Goal: Task Accomplishment & Management: Use online tool/utility

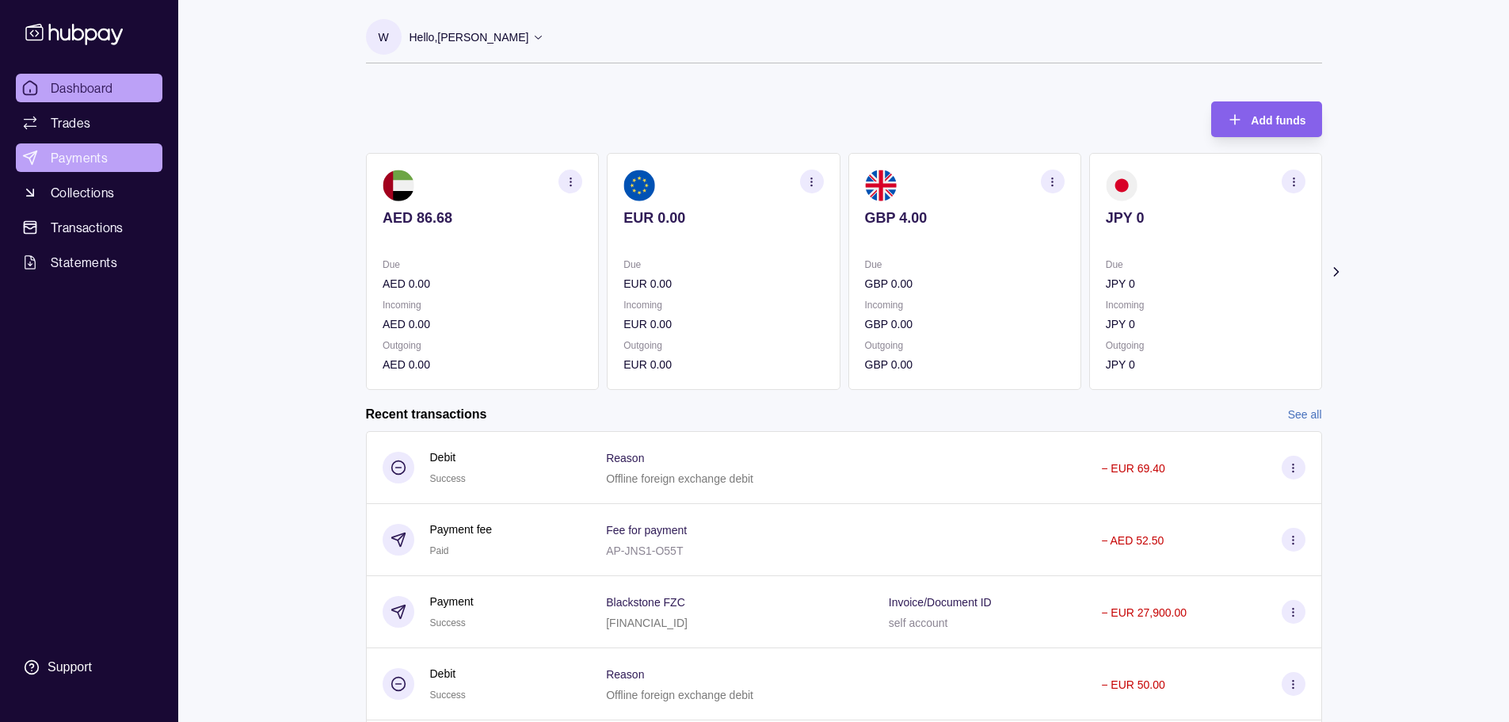
click at [95, 165] on span "Payments" at bounding box center [79, 157] width 57 height 19
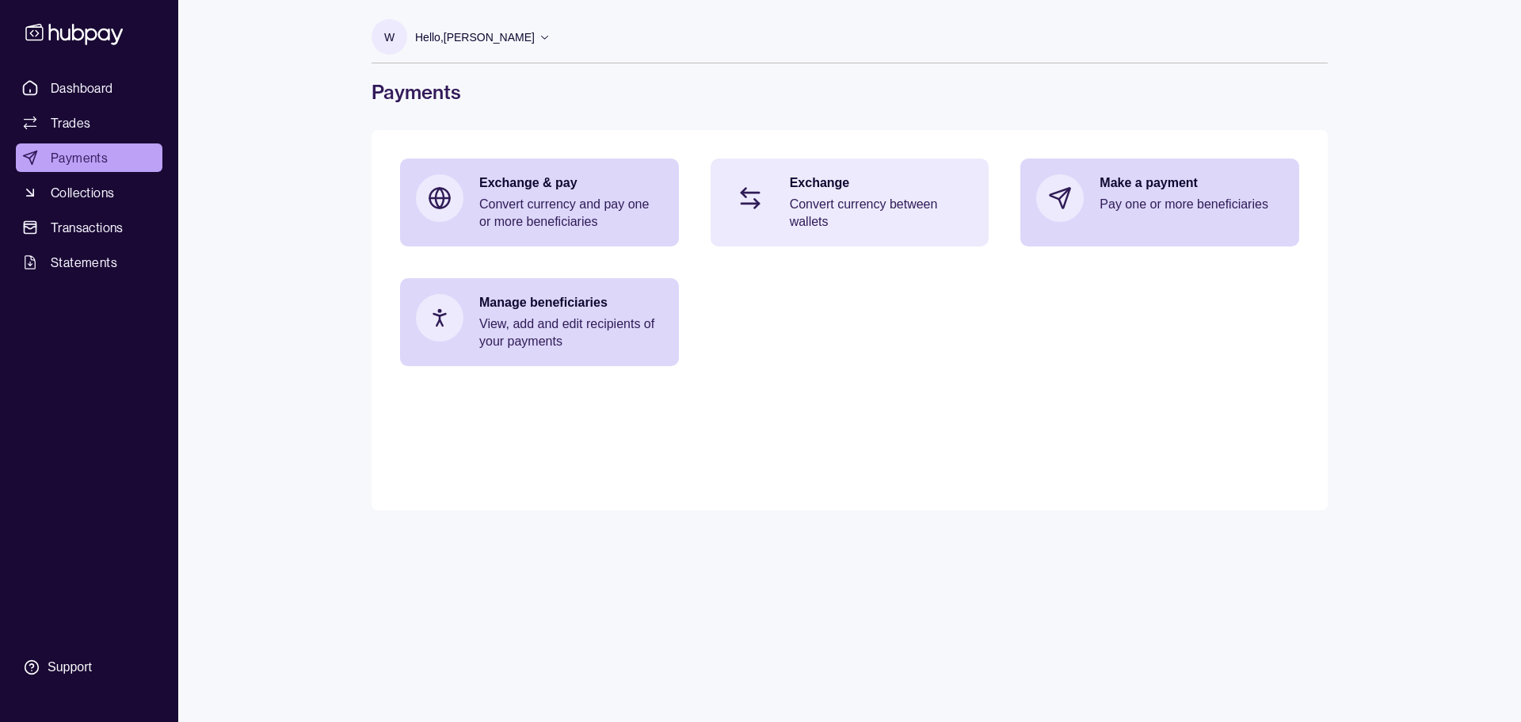
click at [875, 205] on p "Convert currency between wallets" at bounding box center [882, 213] width 184 height 35
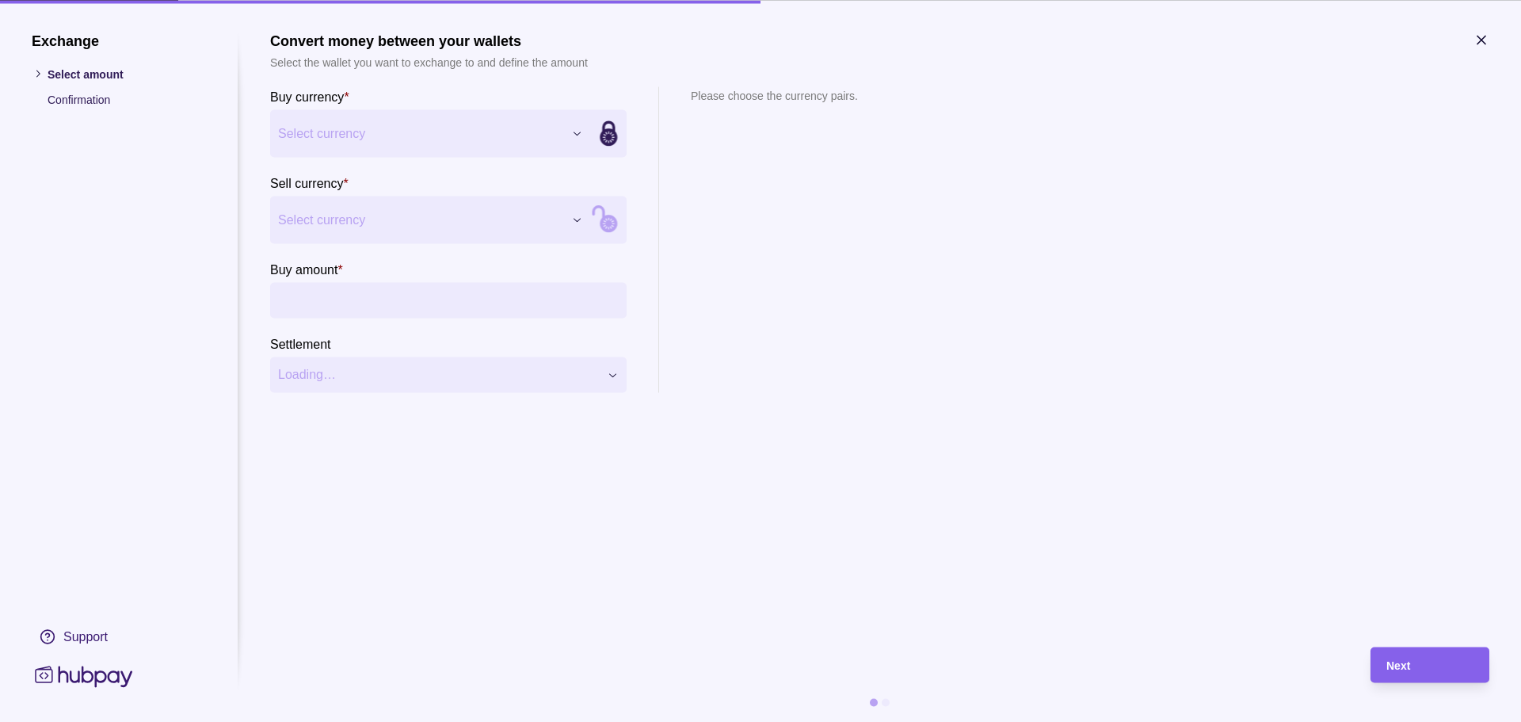
click at [410, 721] on div "Exchange Select amount Confirmation Support Convert money between your wallets …" at bounding box center [760, 722] width 1521 height 0
click at [373, 721] on div "Exchange Select amount Confirmation Support Convert money between your wallets …" at bounding box center [760, 722] width 1521 height 0
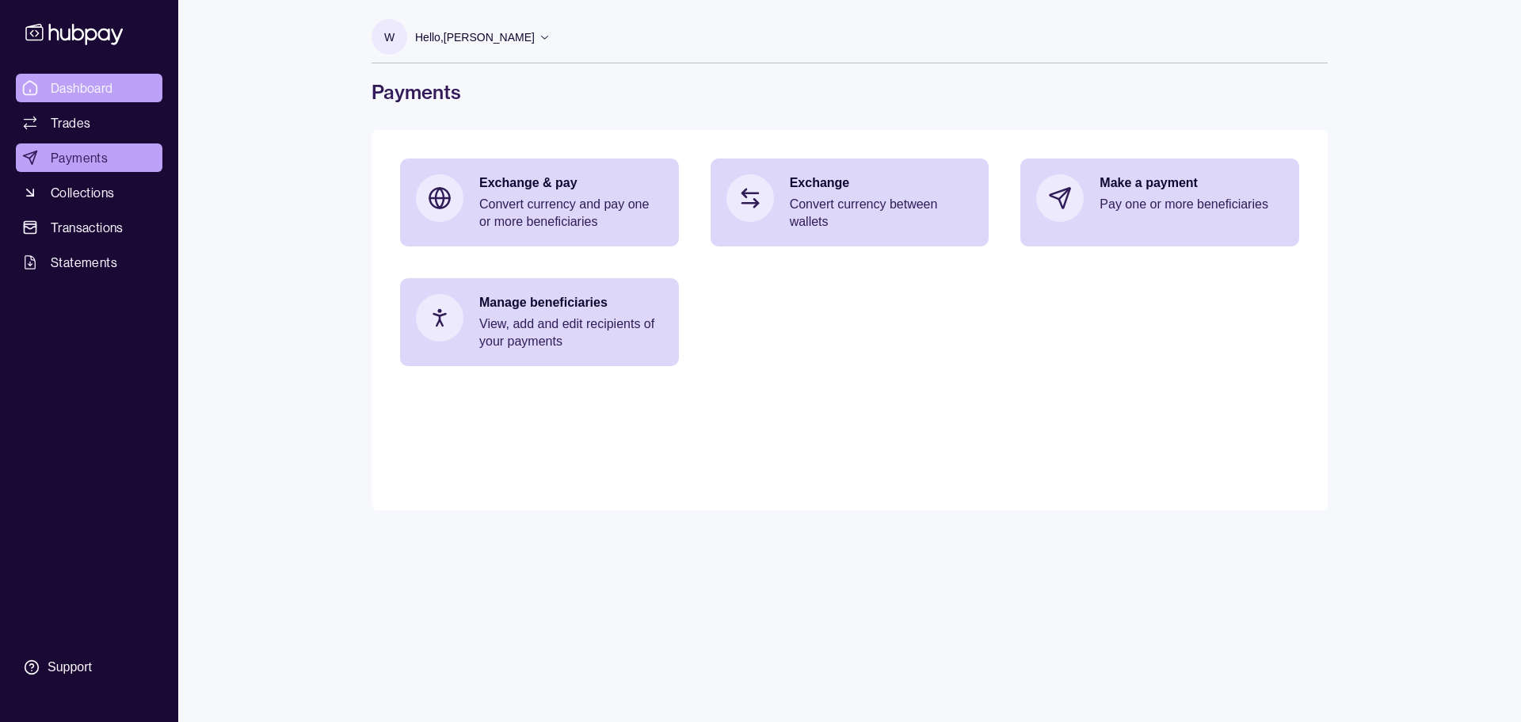
click at [109, 89] on span "Dashboard" at bounding box center [82, 87] width 63 height 19
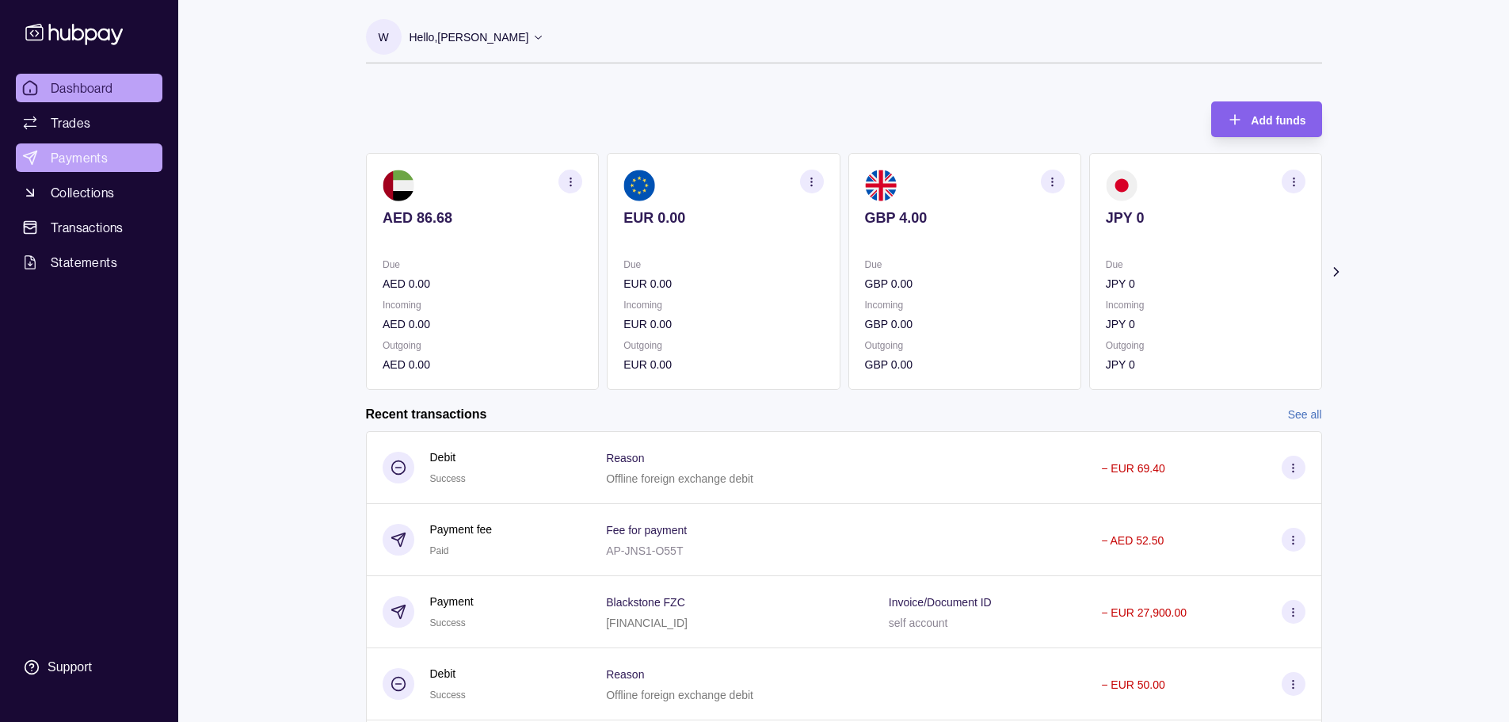
click at [92, 156] on span "Payments" at bounding box center [79, 157] width 57 height 19
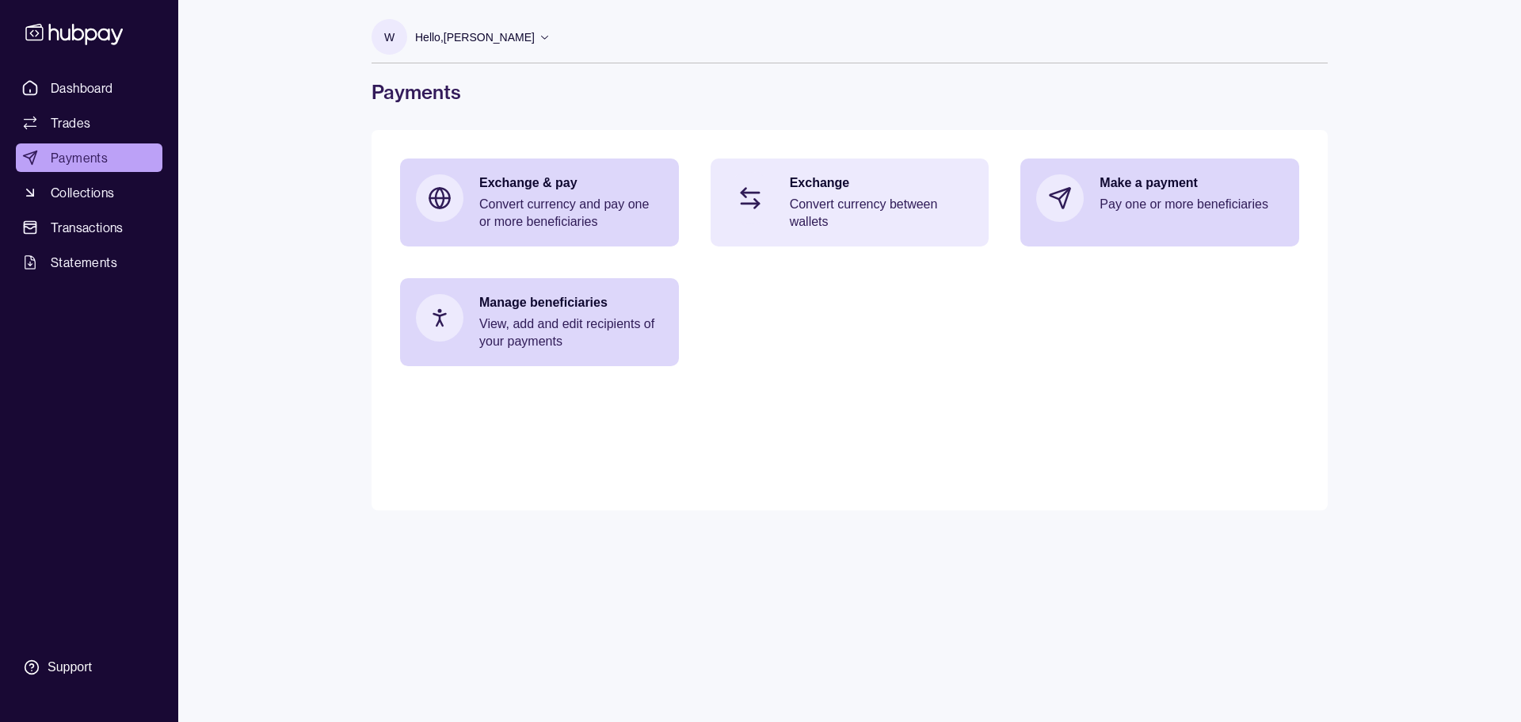
click at [812, 208] on p "Convert currency between wallets" at bounding box center [882, 213] width 184 height 35
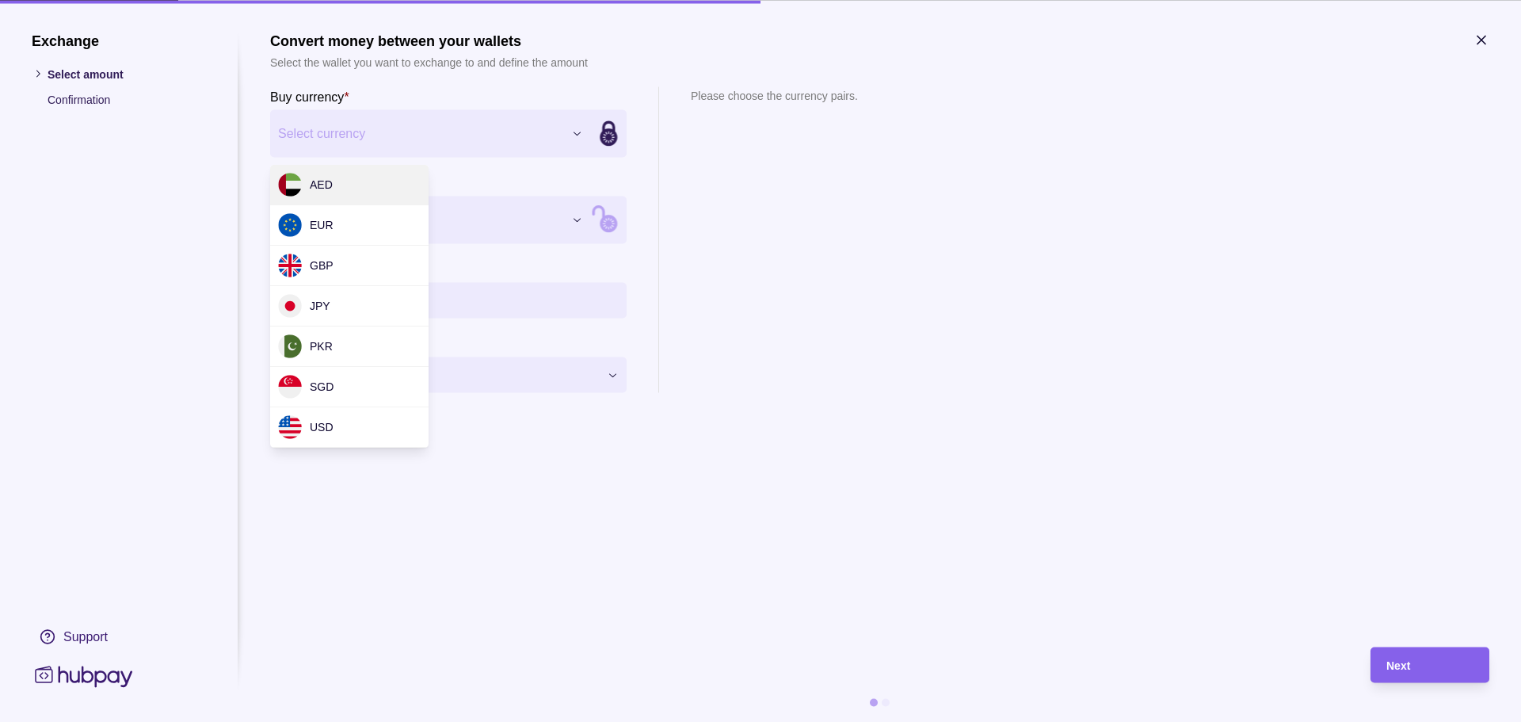
click at [387, 721] on div "Exchange Select amount Confirmation Support Convert money between your wallets …" at bounding box center [760, 722] width 1521 height 0
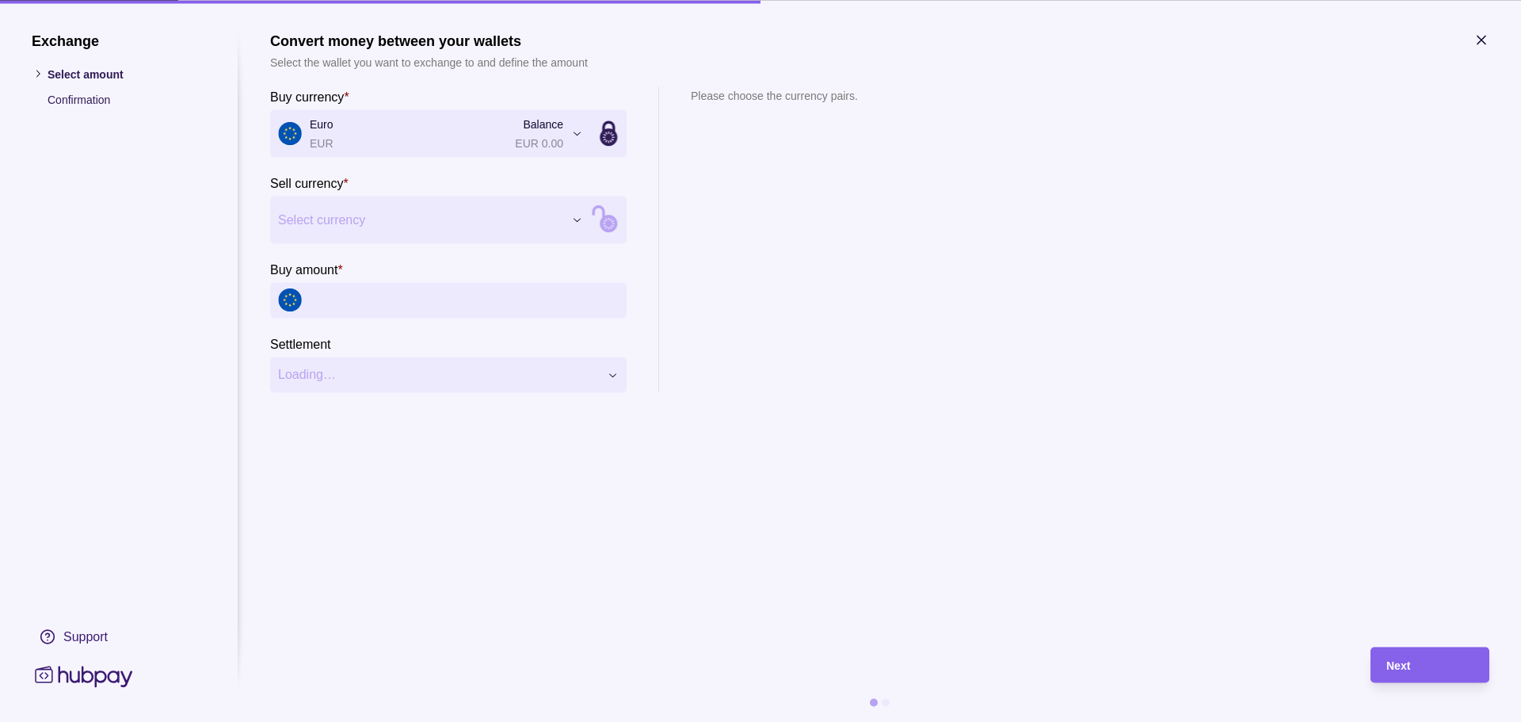
click at [374, 721] on div "Exchange Select amount Confirmation Support Convert money between your wallets …" at bounding box center [760, 722] width 1521 height 0
